Goal: Communication & Community: Share content

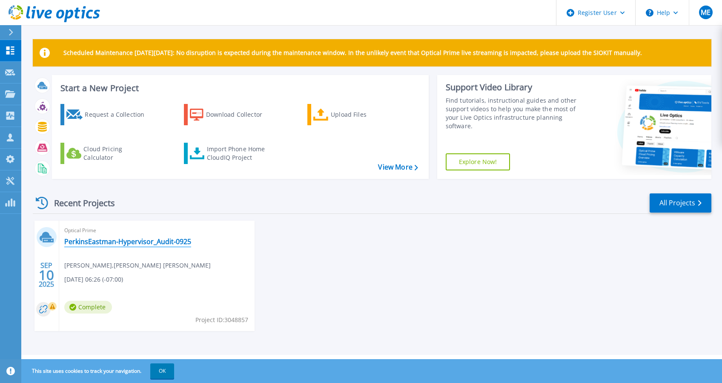
click at [89, 241] on link "PerkinsEastman-Hypervisor_Audit-0925" at bounding box center [127, 241] width 127 height 9
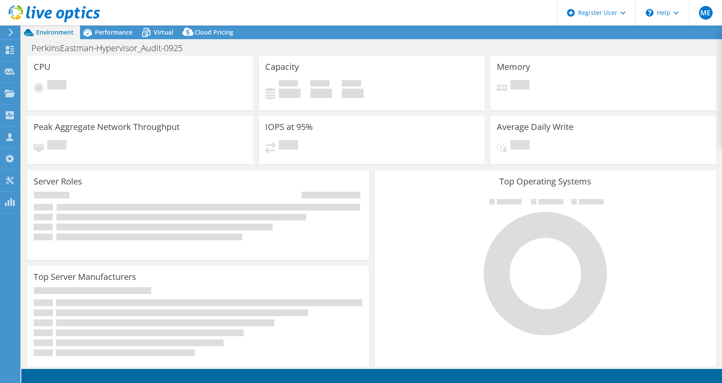
select select "USD"
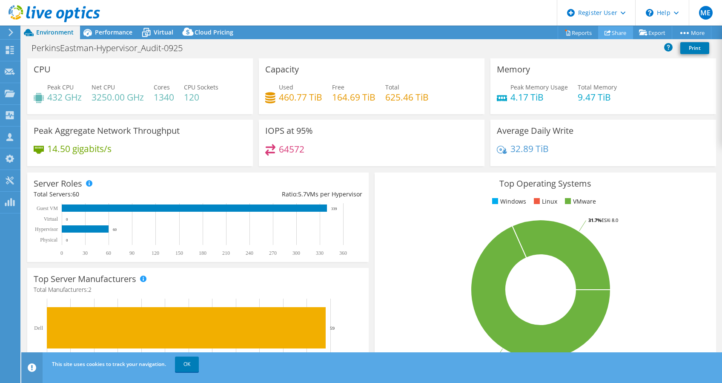
click at [624, 37] on link "Share" at bounding box center [615, 32] width 35 height 13
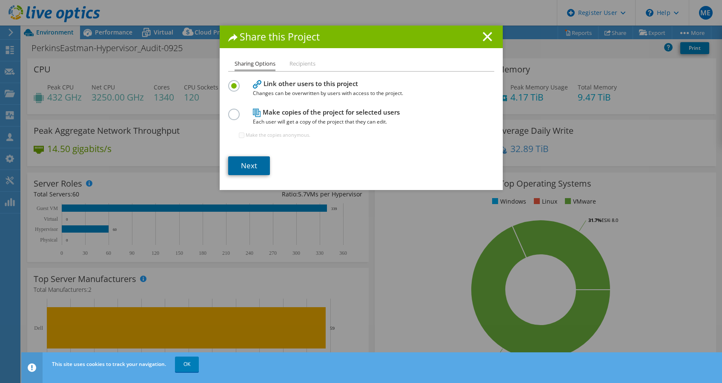
click at [255, 166] on link "Next" at bounding box center [249, 165] width 42 height 19
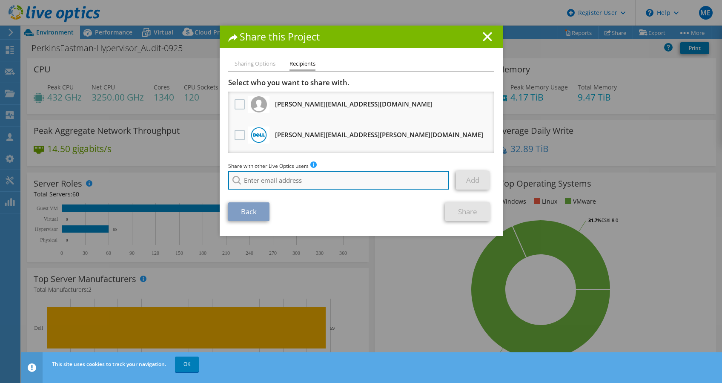
click at [343, 180] on input "search" at bounding box center [338, 180] width 221 height 19
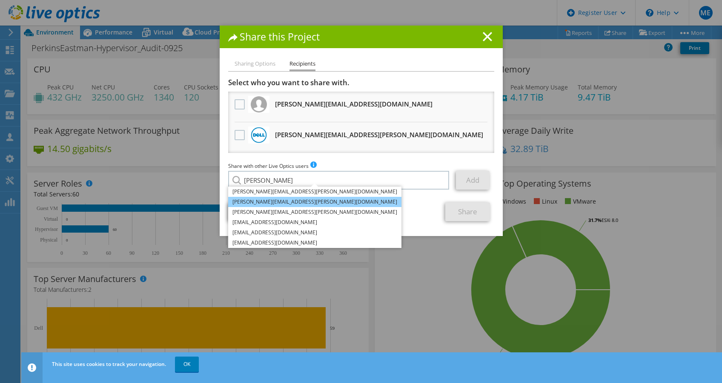
click at [312, 200] on li "[PERSON_NAME][EMAIL_ADDRESS][PERSON_NAME][DOMAIN_NAME]" at bounding box center [314, 202] width 173 height 10
type input "[PERSON_NAME][EMAIL_ADDRESS][PERSON_NAME][DOMAIN_NAME]"
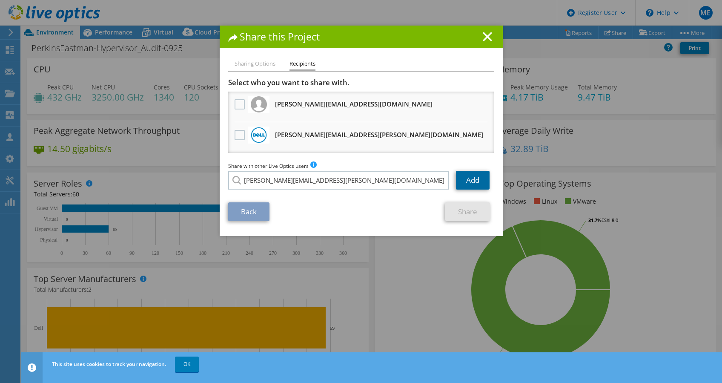
click at [457, 176] on link "Add" at bounding box center [473, 180] width 34 height 19
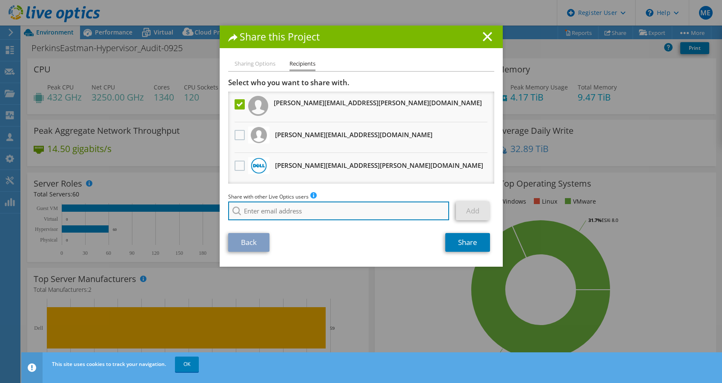
click at [336, 211] on input "search" at bounding box center [338, 210] width 221 height 19
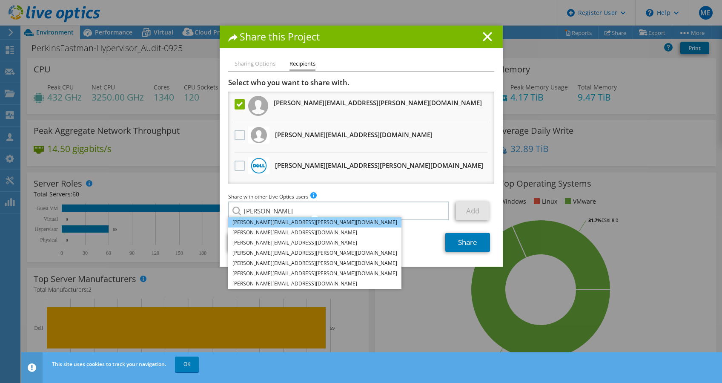
click at [300, 223] on li "[PERSON_NAME][EMAIL_ADDRESS][PERSON_NAME][DOMAIN_NAME]" at bounding box center [314, 222] width 173 height 10
type input "[PERSON_NAME][EMAIL_ADDRESS][PERSON_NAME][DOMAIN_NAME]"
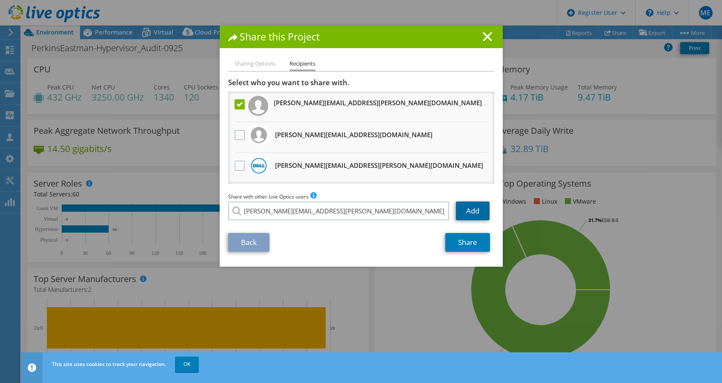
click at [460, 215] on link "Add" at bounding box center [473, 210] width 34 height 19
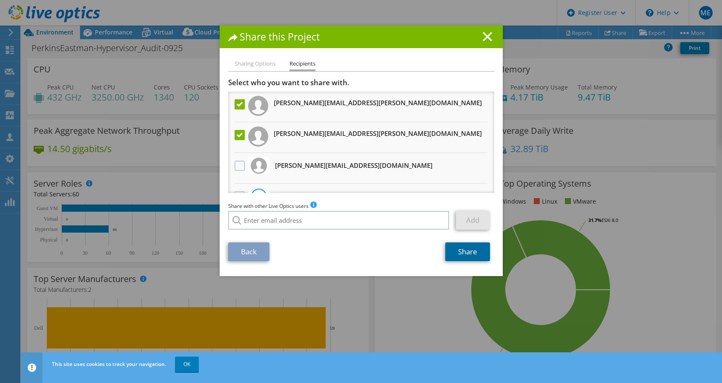
click at [474, 254] on link "Share" at bounding box center [467, 251] width 45 height 19
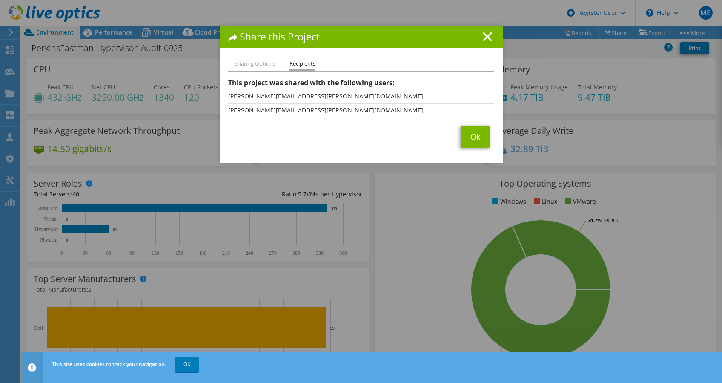
click at [485, 36] on icon at bounding box center [487, 36] width 9 height 9
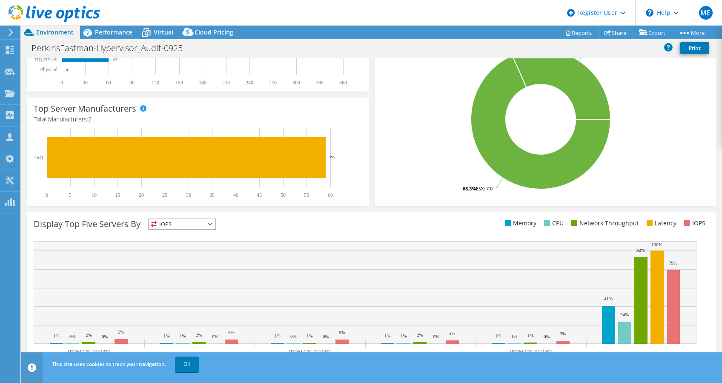
scroll to position [185, 0]
